Goal: Information Seeking & Learning: Learn about a topic

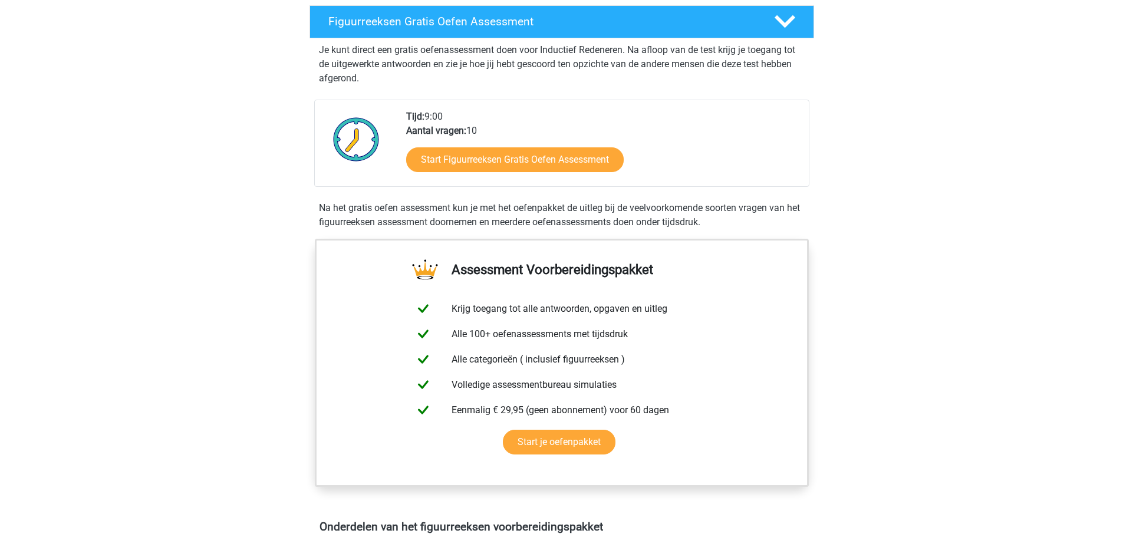
scroll to position [236, 0]
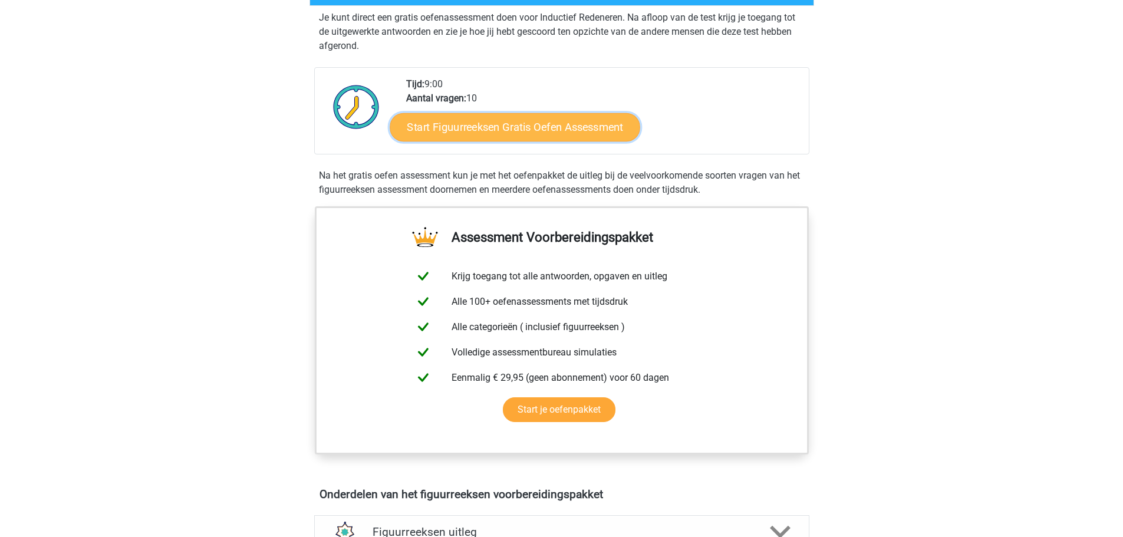
click at [550, 121] on link "Start Figuurreeksen Gratis Oefen Assessment" at bounding box center [515, 127] width 250 height 28
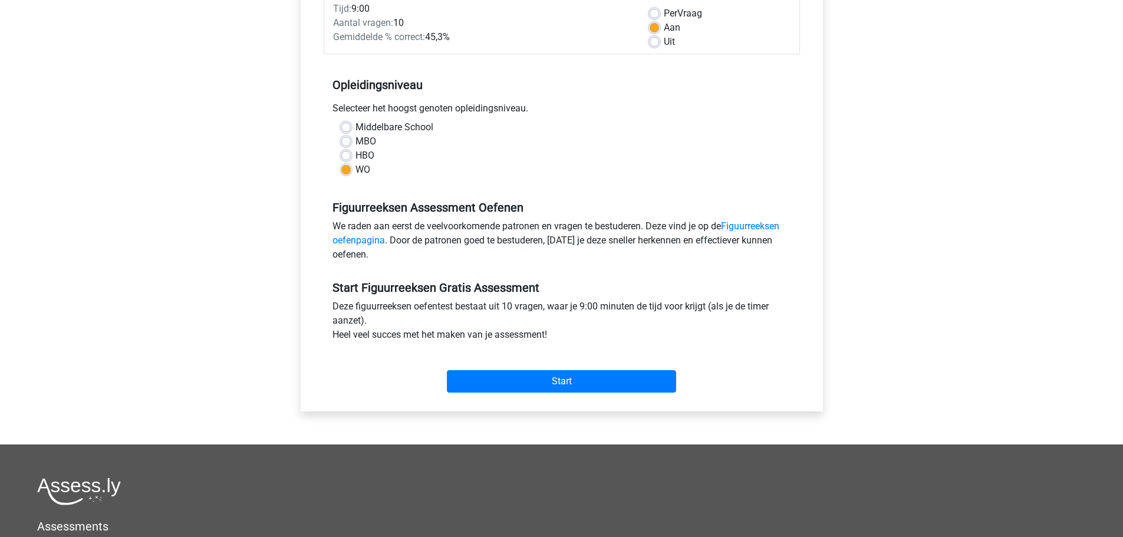
scroll to position [177, 0]
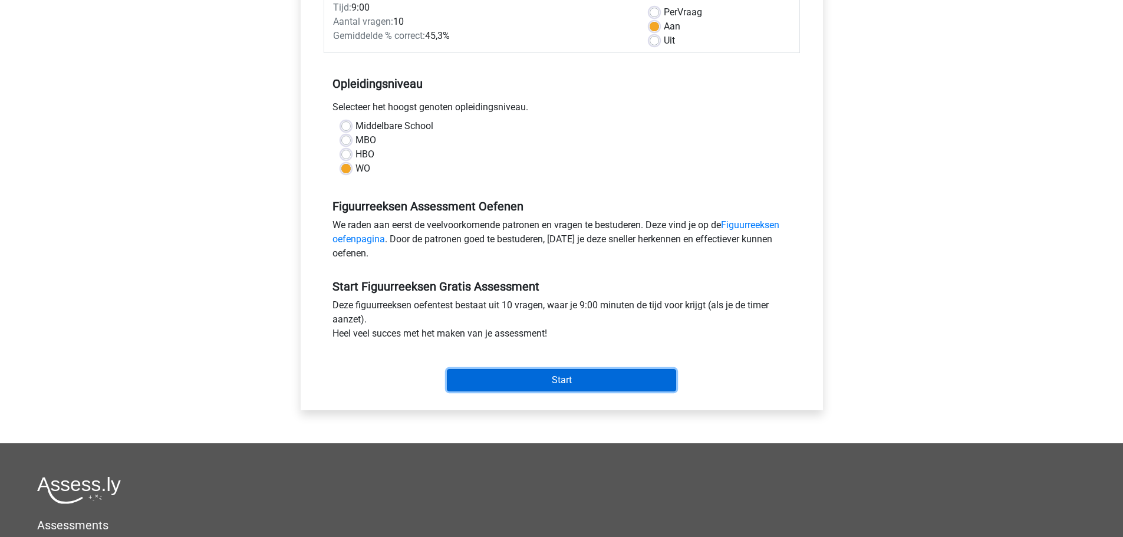
click at [548, 374] on input "Start" at bounding box center [561, 380] width 229 height 22
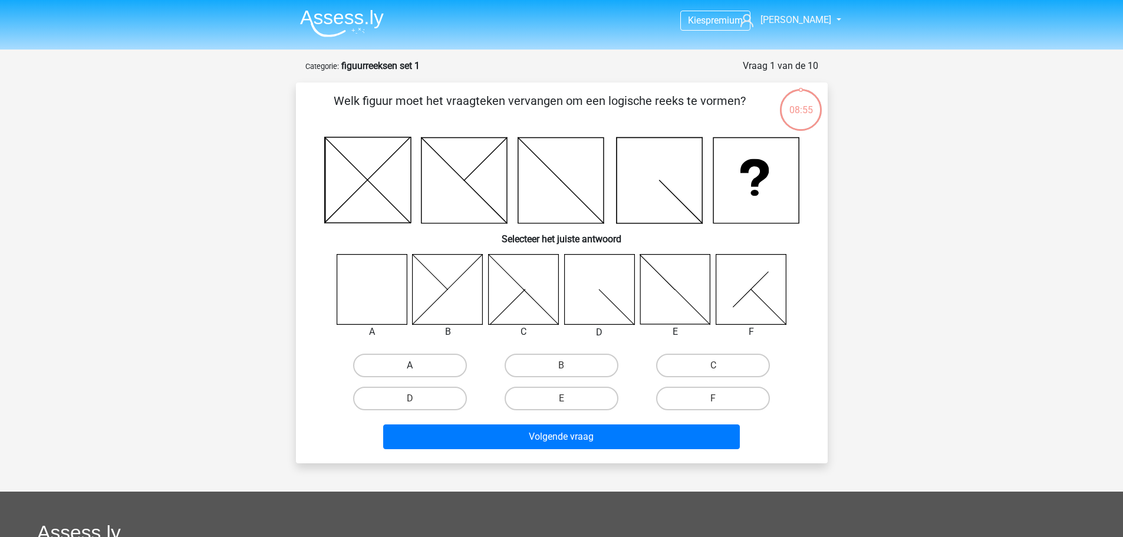
click at [412, 357] on label "A" at bounding box center [410, 366] width 114 height 24
click at [412, 366] on input "A" at bounding box center [414, 370] width 8 height 8
radio input "true"
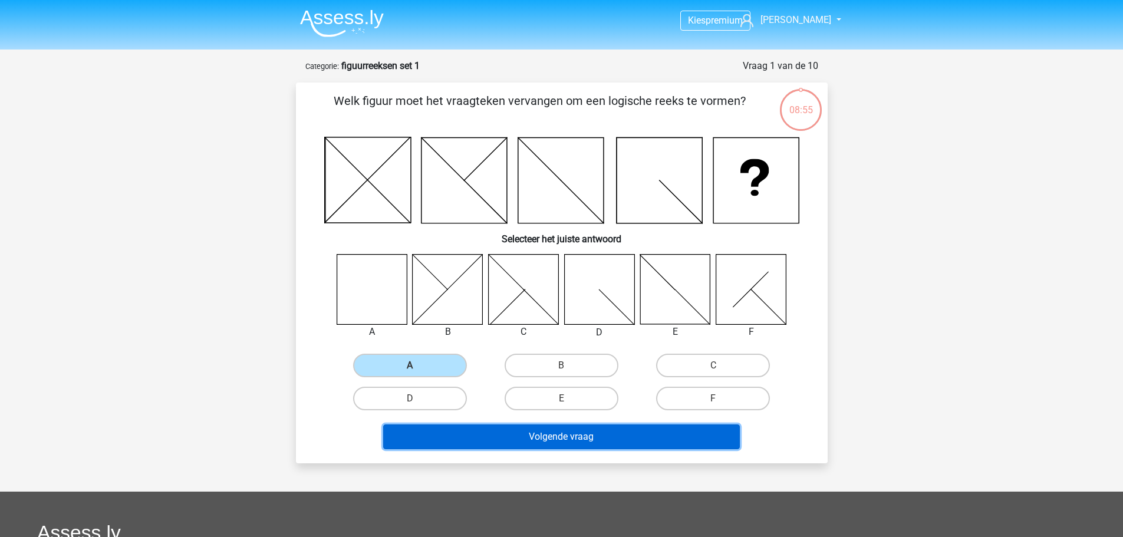
click at [540, 431] on button "Volgende vraag" at bounding box center [561, 437] width 357 height 25
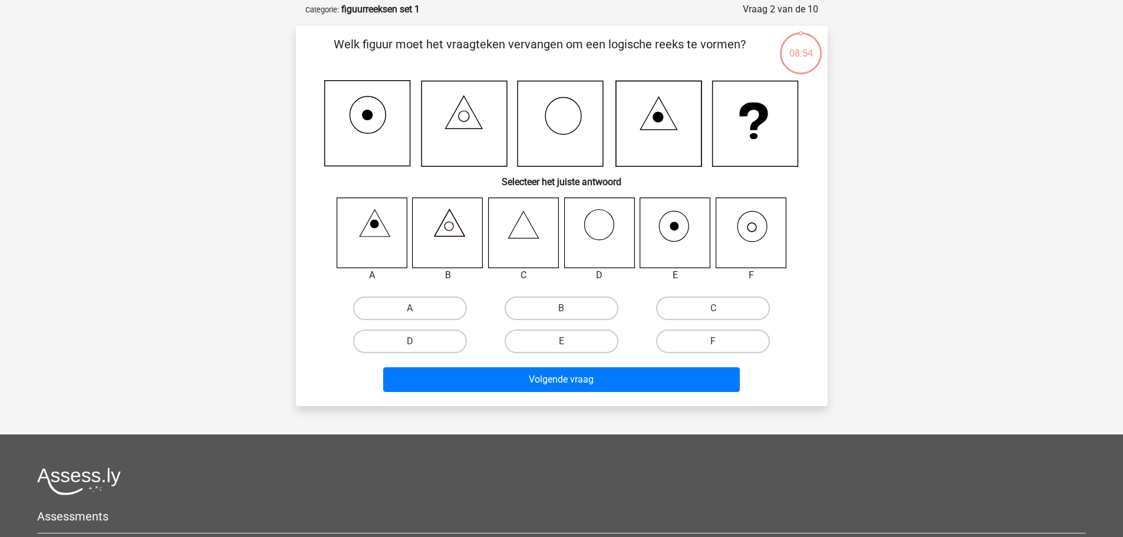
scroll to position [59, 0]
